Goal: Information Seeking & Learning: Learn about a topic

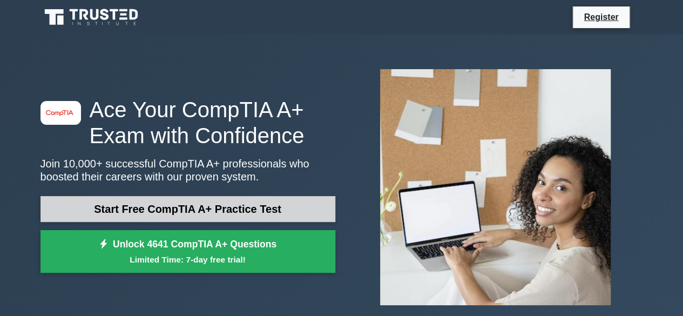
click at [281, 205] on link "Start Free CompTIA A+ Practice Test" at bounding box center [187, 209] width 295 height 26
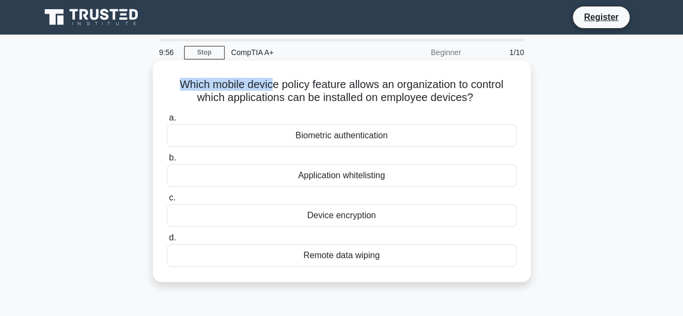
drag, startPoint x: 173, startPoint y: 85, endPoint x: 277, endPoint y: 86, distance: 104.7
click at [269, 89] on h5 "Which mobile device policy feature allows an organization to control which appl…" at bounding box center [342, 91] width 352 height 27
click at [246, 90] on h5 "Which mobile device policy feature allows an organization to control which appl…" at bounding box center [342, 91] width 352 height 27
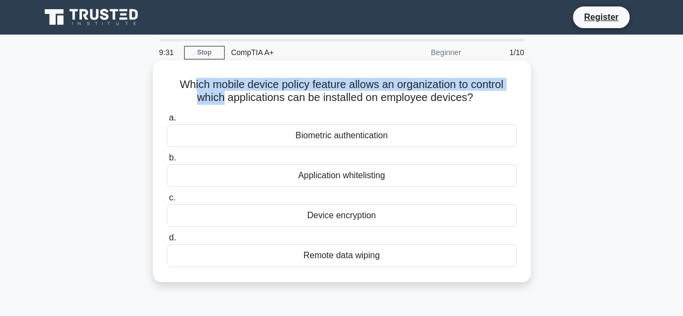
drag, startPoint x: 188, startPoint y: 88, endPoint x: 220, endPoint y: 94, distance: 32.9
click at [220, 94] on h5 "Which mobile device policy feature allows an organization to control which appl…" at bounding box center [342, 91] width 352 height 27
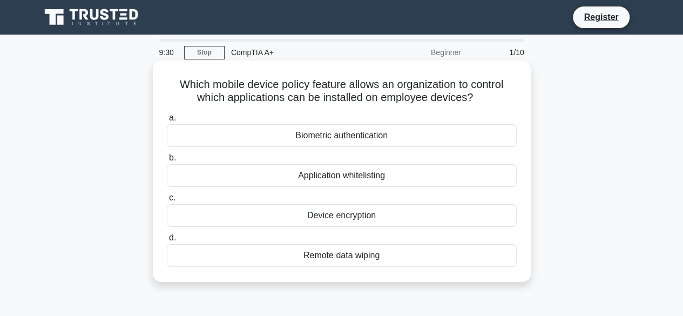
click at [226, 96] on h5 "Which mobile device policy feature allows an organization to control which appl…" at bounding box center [342, 91] width 352 height 27
drag, startPoint x: 224, startPoint y: 85, endPoint x: 322, endPoint y: 88, distance: 97.7
click at [322, 88] on h5 "Which mobile device policy feature allows an organization to control which appl…" at bounding box center [342, 91] width 352 height 27
click at [351, 89] on h5 "Which mobile device policy feature allows an organization to control which appl…" at bounding box center [342, 91] width 352 height 27
drag, startPoint x: 346, startPoint y: 86, endPoint x: 386, endPoint y: 87, distance: 39.4
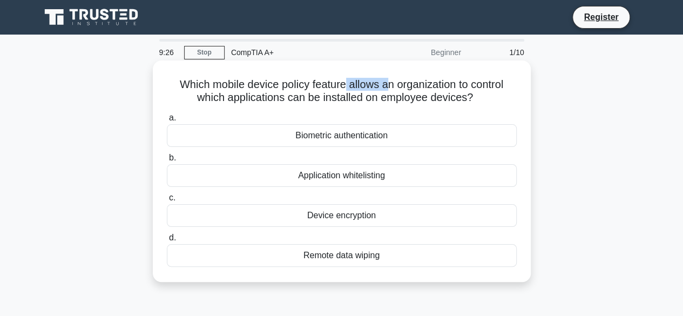
click at [386, 87] on h5 "Which mobile device policy feature allows an organization to control which appl…" at bounding box center [342, 91] width 352 height 27
drag, startPoint x: 409, startPoint y: 87, endPoint x: 512, endPoint y: 86, distance: 103.1
click at [514, 86] on h5 "Which mobile device policy feature allows an organization to control which appl…" at bounding box center [342, 91] width 352 height 27
drag, startPoint x: 200, startPoint y: 98, endPoint x: 481, endPoint y: 92, distance: 281.2
click at [482, 93] on h5 "Which mobile device policy feature allows an organization to control which appl…" at bounding box center [342, 91] width 352 height 27
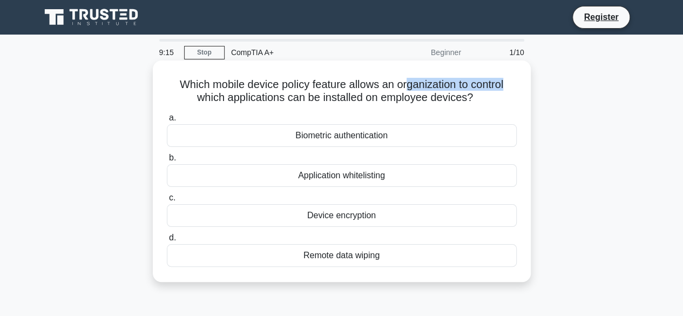
click at [352, 137] on div "Biometric authentication" at bounding box center [342, 135] width 350 height 23
click at [248, 130] on div "Biometric authentication" at bounding box center [342, 135] width 350 height 23
click at [167, 121] on input "a. Biometric authentication" at bounding box center [167, 117] width 0 height 7
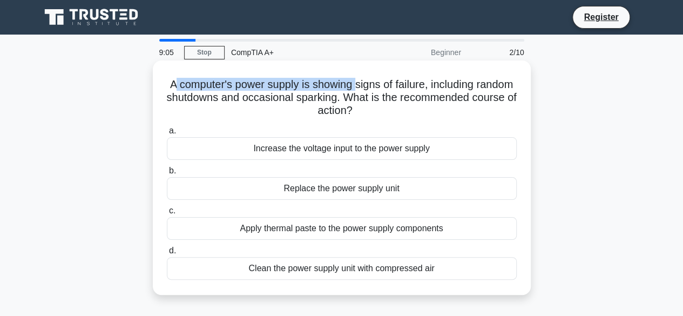
drag, startPoint x: 190, startPoint y: 87, endPoint x: 376, endPoint y: 84, distance: 185.7
click at [376, 84] on h5 "A computer's power supply is showing signs of failure, including random shutdow…" at bounding box center [342, 98] width 352 height 40
drag, startPoint x: 452, startPoint y: 86, endPoint x: 212, endPoint y: 82, distance: 240.2
click at [205, 80] on h5 "A computer's power supply is showing signs of failure, including random shutdow…" at bounding box center [342, 98] width 352 height 40
click at [445, 88] on h5 "A computer's power supply is showing signs of failure, including random shutdow…" at bounding box center [342, 98] width 352 height 40
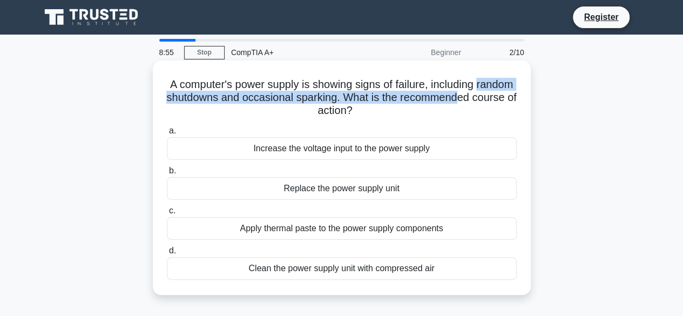
drag, startPoint x: 165, startPoint y: 97, endPoint x: 482, endPoint y: 102, distance: 317.9
click at [501, 103] on div "A computer's power supply is showing signs of failure, including random shutdow…" at bounding box center [341, 178] width 369 height 226
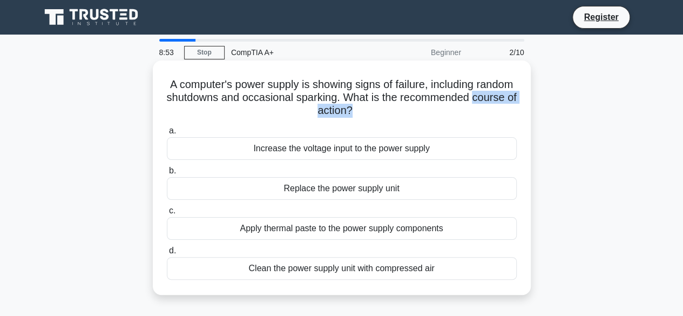
drag, startPoint x: 282, startPoint y: 111, endPoint x: 371, endPoint y: 112, distance: 89.0
click at [374, 111] on h5 "A computer's power supply is showing signs of failure, including random shutdow…" at bounding box center [342, 98] width 352 height 40
